Goal: Information Seeking & Learning: Learn about a topic

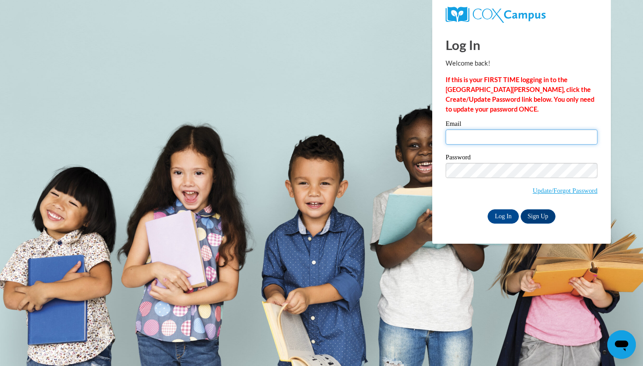
type input "bahowell@valdosta.edu"
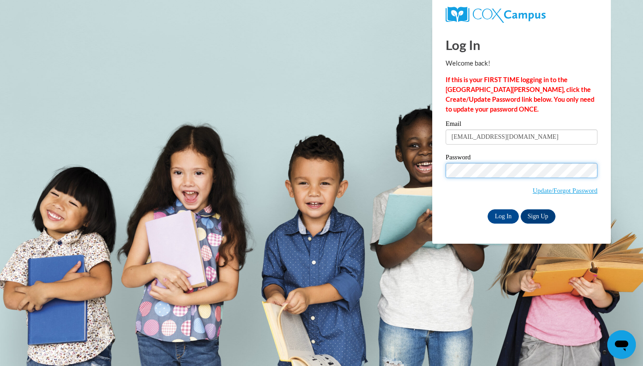
click at [502, 215] on input "Log In" at bounding box center [502, 216] width 31 height 14
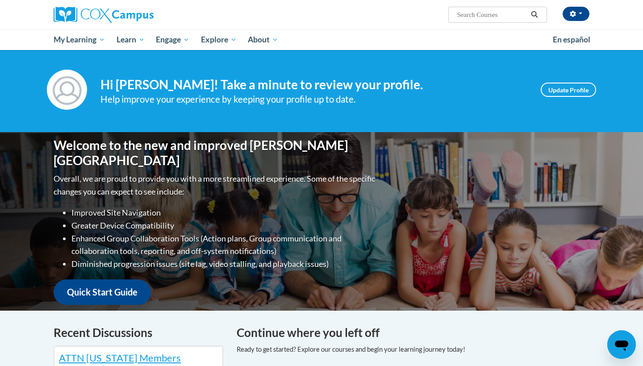
scroll to position [6, 0]
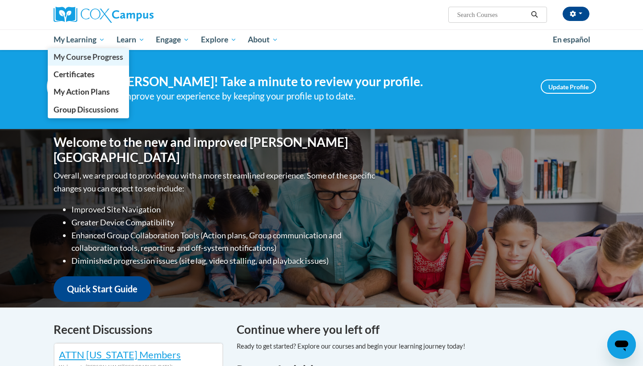
click at [93, 54] on span "My Course Progress" at bounding box center [89, 56] width 70 height 9
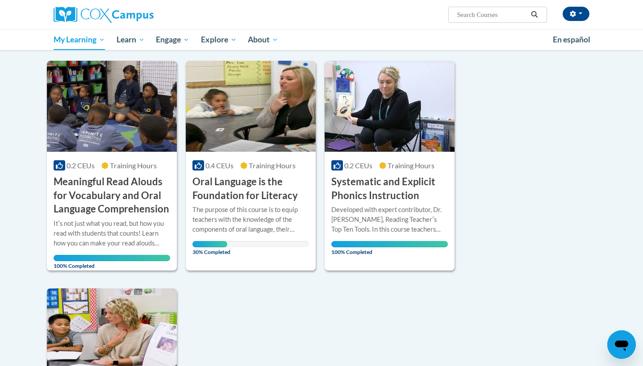
scroll to position [105, 0]
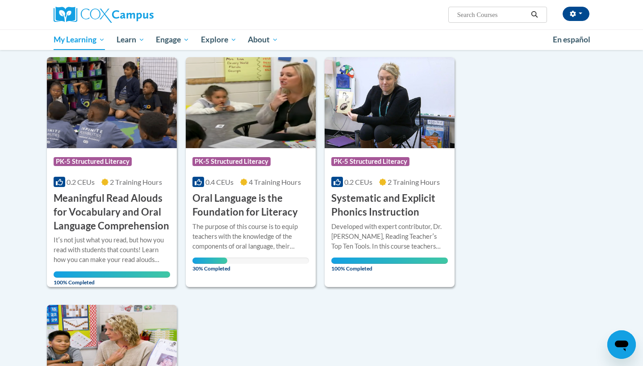
click at [234, 201] on h3 "Oral Language is the Foundation for Literacy" at bounding box center [250, 205] width 116 height 28
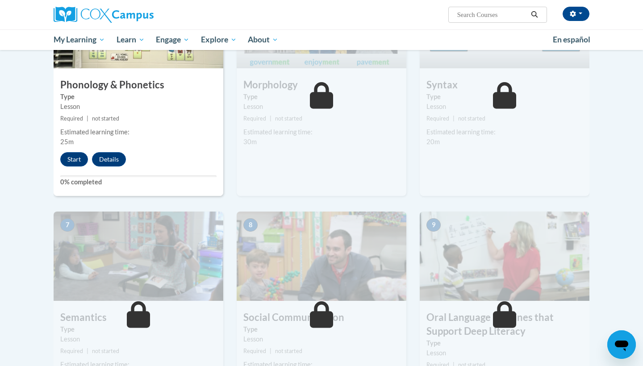
scroll to position [530, 0]
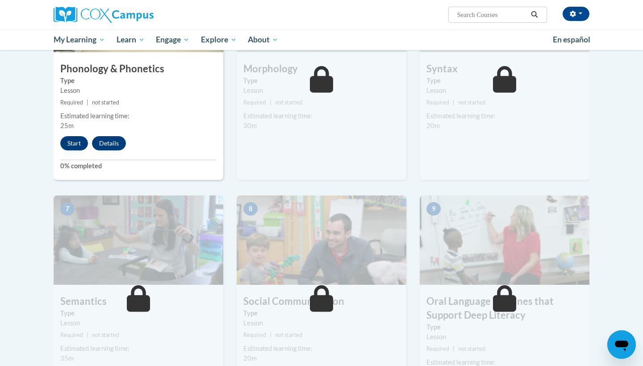
click at [77, 133] on div "4 Phonology & Phonetics Type Lesson Required | not started Estimated learning t…" at bounding box center [139, 71] width 170 height 217
click at [77, 139] on button "Start" at bounding box center [74, 143] width 28 height 14
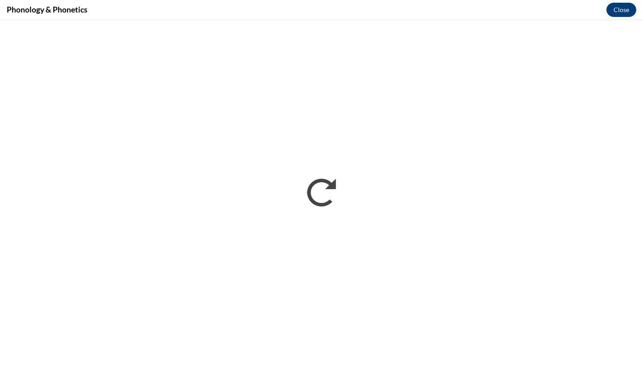
scroll to position [0, 0]
